Goal: Task Accomplishment & Management: Use online tool/utility

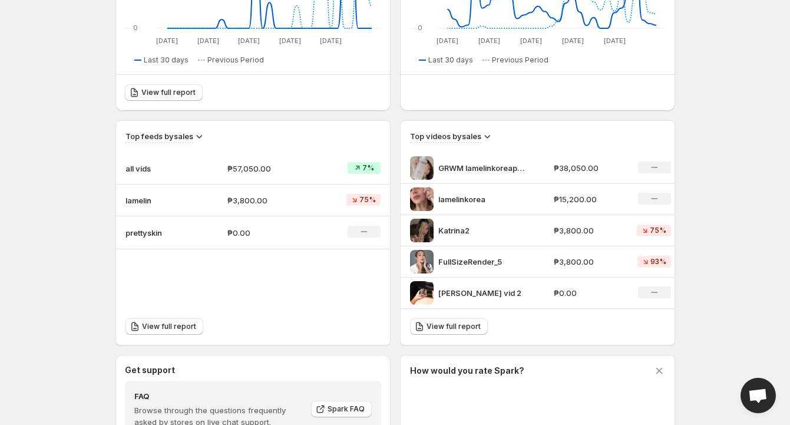
scroll to position [297, 0]
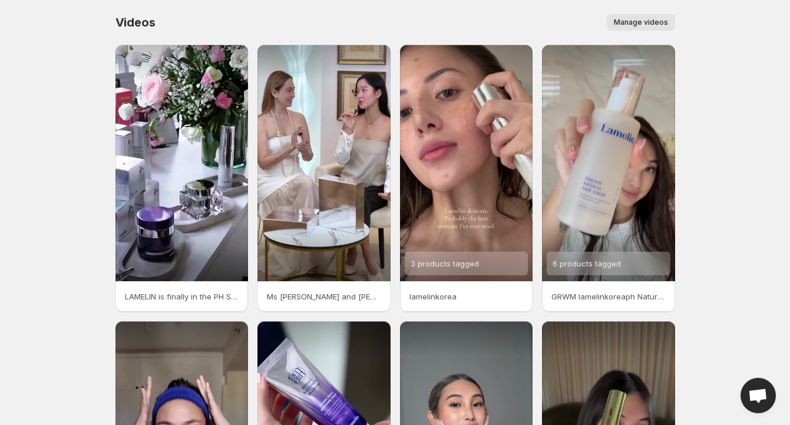
click at [628, 25] on span "Manage videos" at bounding box center [641, 22] width 54 height 9
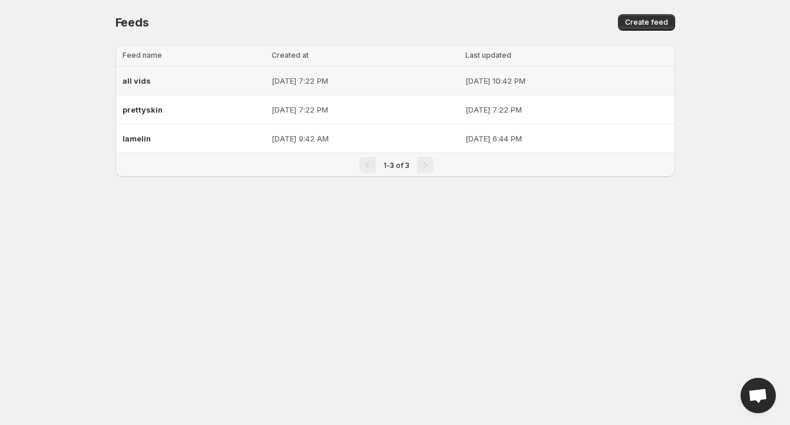
click at [187, 77] on div "all vids" at bounding box center [194, 80] width 142 height 21
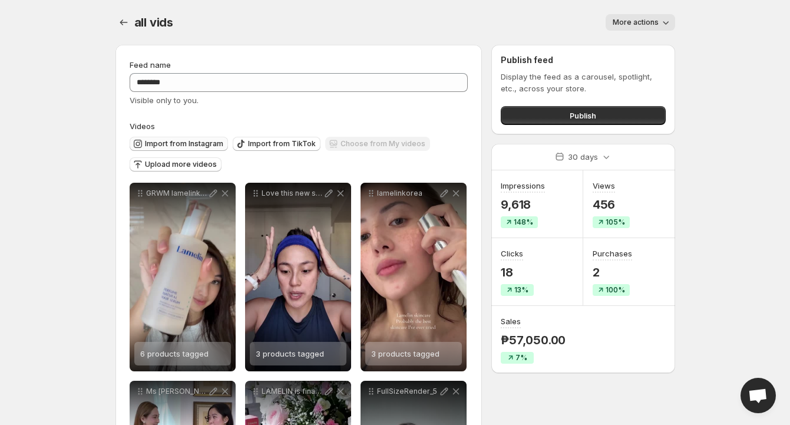
click at [197, 147] on span "Import from Instagram" at bounding box center [184, 143] width 78 height 9
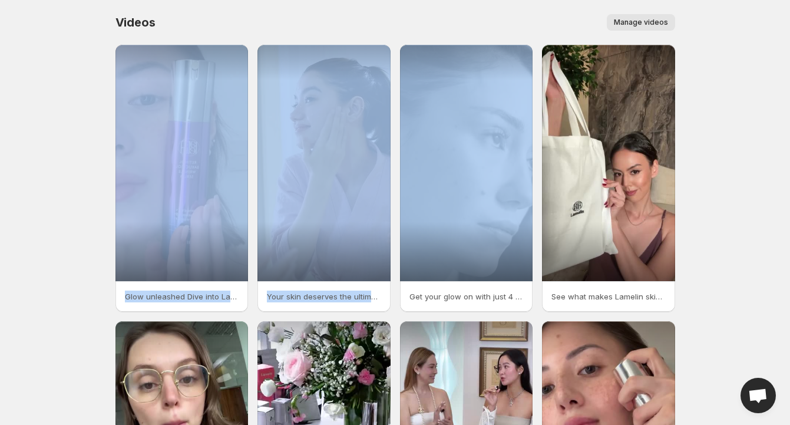
drag, startPoint x: 458, startPoint y: 164, endPoint x: 452, endPoint y: 32, distance: 132.1
click at [452, 32] on div "Videos. This page is ready Videos Manage videos More actions Manage videos Glow…" at bounding box center [395, 321] width 588 height 642
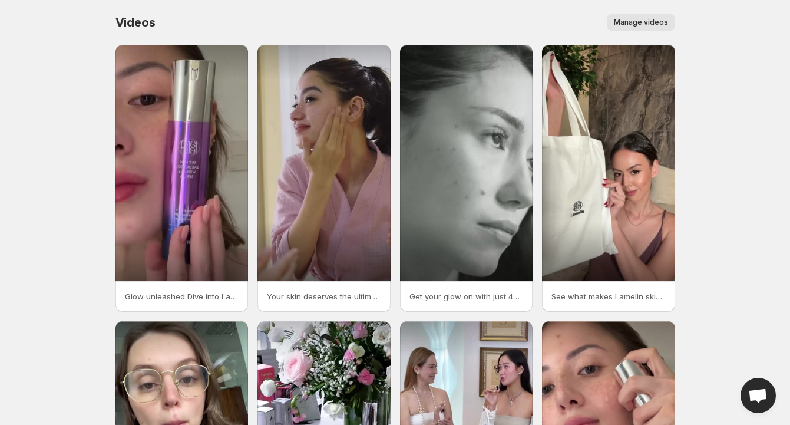
click at [540, 16] on div "Manage videos" at bounding box center [422, 22] width 506 height 17
click at [612, 26] on button "Manage videos" at bounding box center [641, 22] width 68 height 17
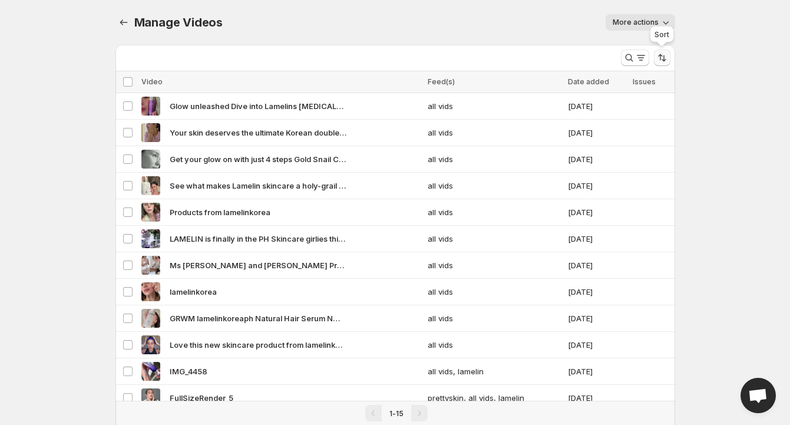
click at [659, 64] on button "Sort the results" at bounding box center [662, 58] width 17 height 17
click at [725, 148] on body "Home Feeds Videos Subscription Settings Manage Videos. This page is ready Manag…" at bounding box center [395, 212] width 790 height 425
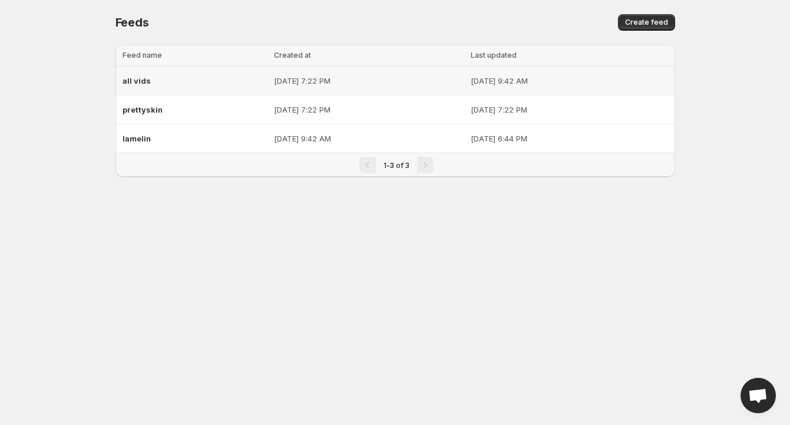
click at [209, 75] on div "all vids" at bounding box center [195, 80] width 145 height 21
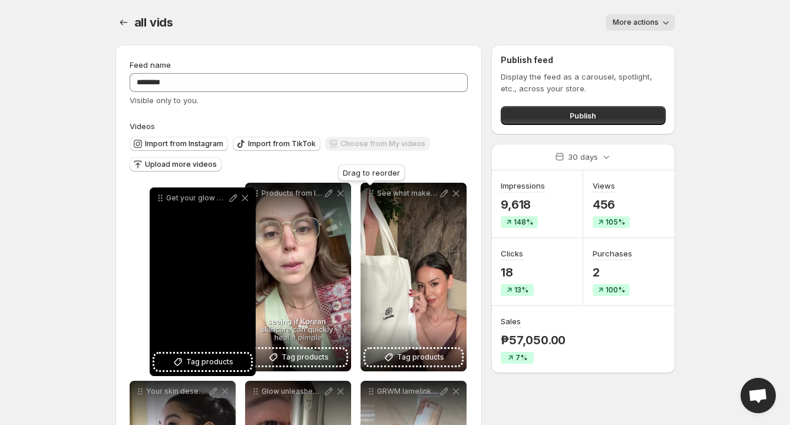
drag, startPoint x: 374, startPoint y: 193, endPoint x: 163, endPoint y: 198, distance: 211.0
click at [163, 198] on icon at bounding box center [160, 198] width 12 height 12
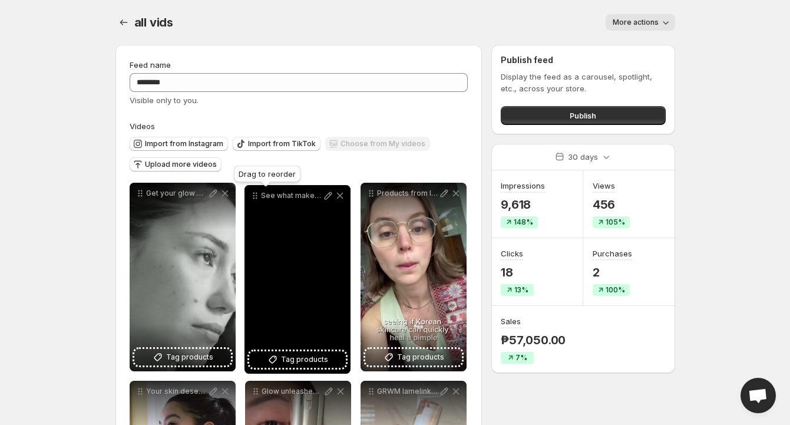
drag, startPoint x: 370, startPoint y: 197, endPoint x: 253, endPoint y: 200, distance: 116.1
click at [253, 200] on icon at bounding box center [255, 196] width 12 height 12
